Goal: Browse casually

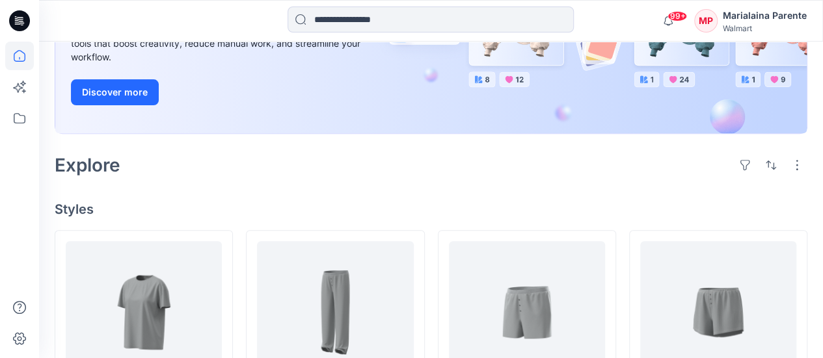
scroll to position [252, 0]
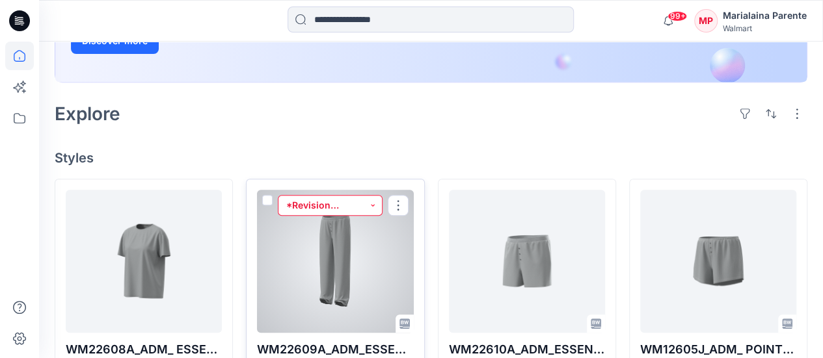
click at [328, 206] on button "*Revision Requested" at bounding box center [330, 205] width 104 height 21
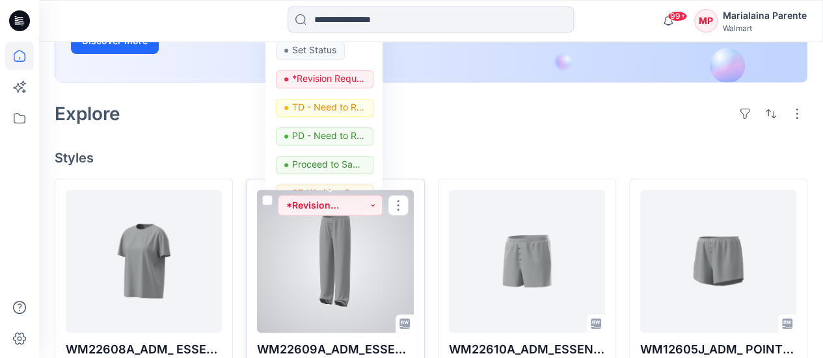
click at [333, 242] on div at bounding box center [335, 261] width 156 height 143
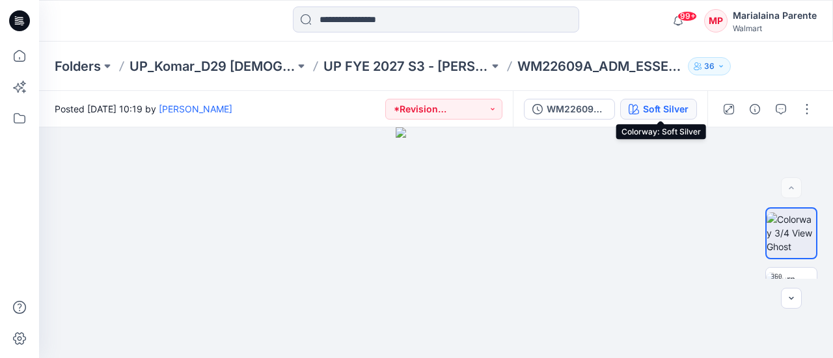
click at [665, 107] on div "Soft Silver" at bounding box center [666, 109] width 46 height 14
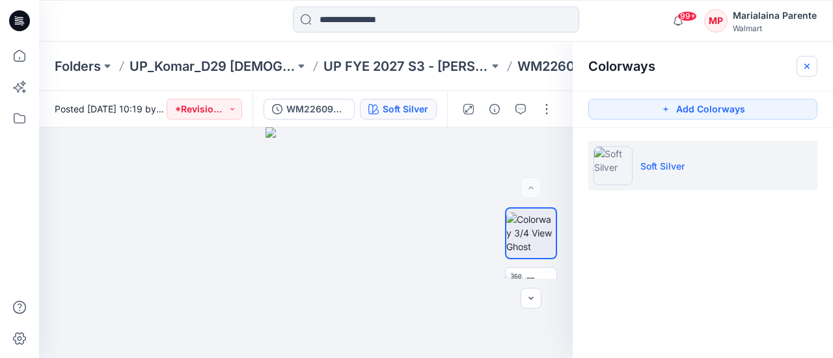
click at [809, 70] on icon "button" at bounding box center [806, 66] width 10 height 10
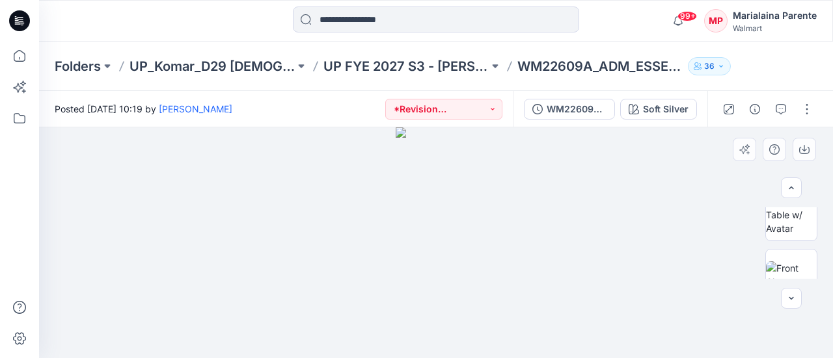
scroll to position [104, 0]
click at [790, 256] on img at bounding box center [791, 248] width 51 height 27
click at [781, 105] on icon "button" at bounding box center [780, 109] width 10 height 10
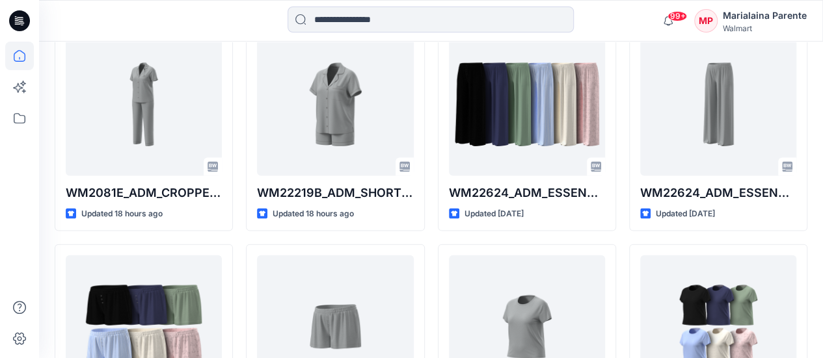
scroll to position [1039, 0]
